Goal: Check status

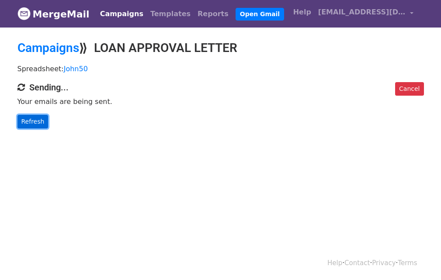
click at [30, 127] on link "Refresh" at bounding box center [32, 122] width 31 height 14
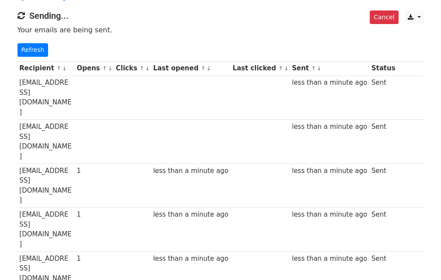
scroll to position [87, 0]
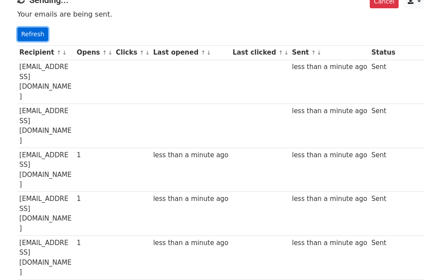
click at [24, 38] on link "Refresh" at bounding box center [32, 35] width 31 height 14
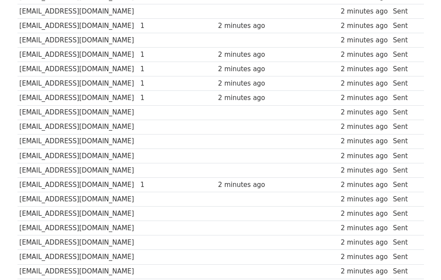
scroll to position [202, 0]
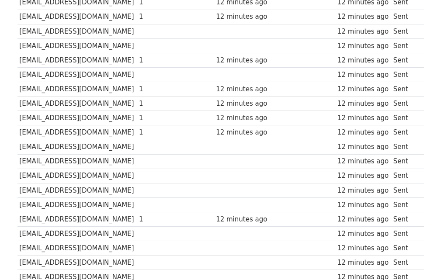
scroll to position [71, 0]
